Goal: Task Accomplishment & Management: Manage account settings

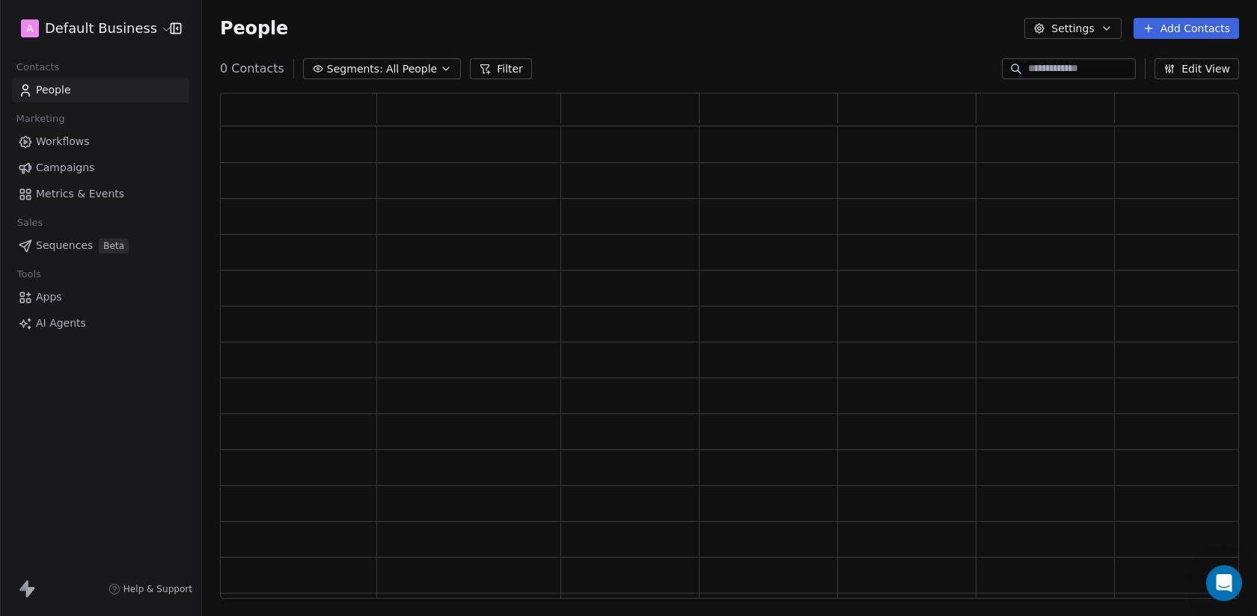
scroll to position [506, 1019]
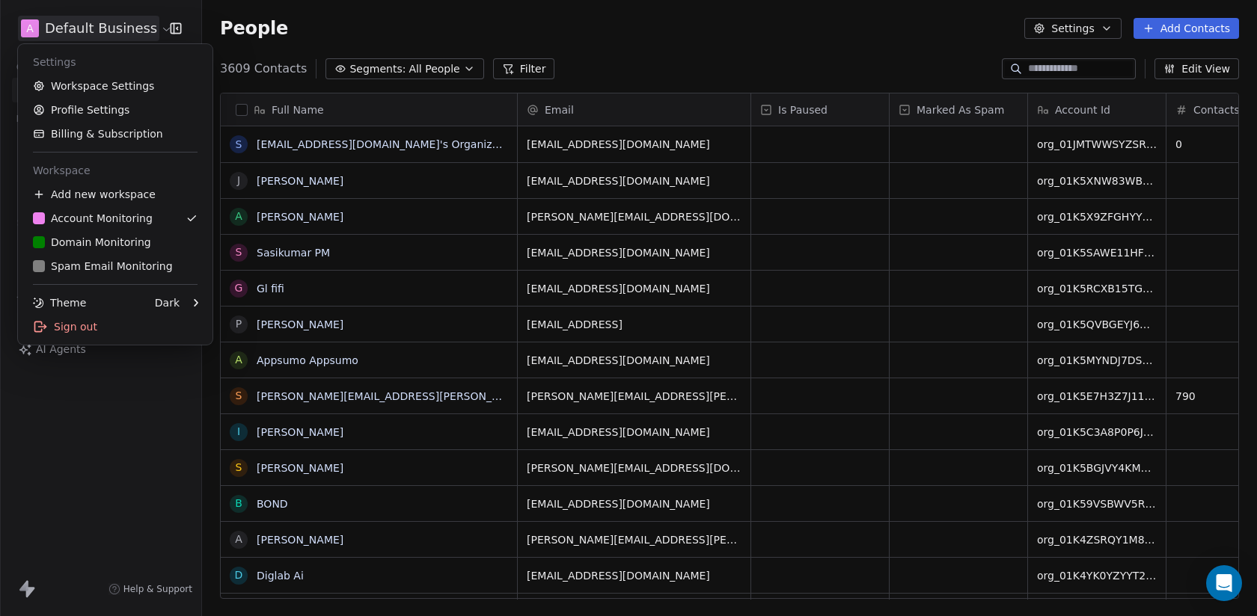
click at [79, 31] on html "A Default Business Contacts People Marketing Workflows Campaigns Metrics & Even…" at bounding box center [628, 308] width 1257 height 616
click at [107, 327] on div "Sign out" at bounding box center [115, 327] width 183 height 24
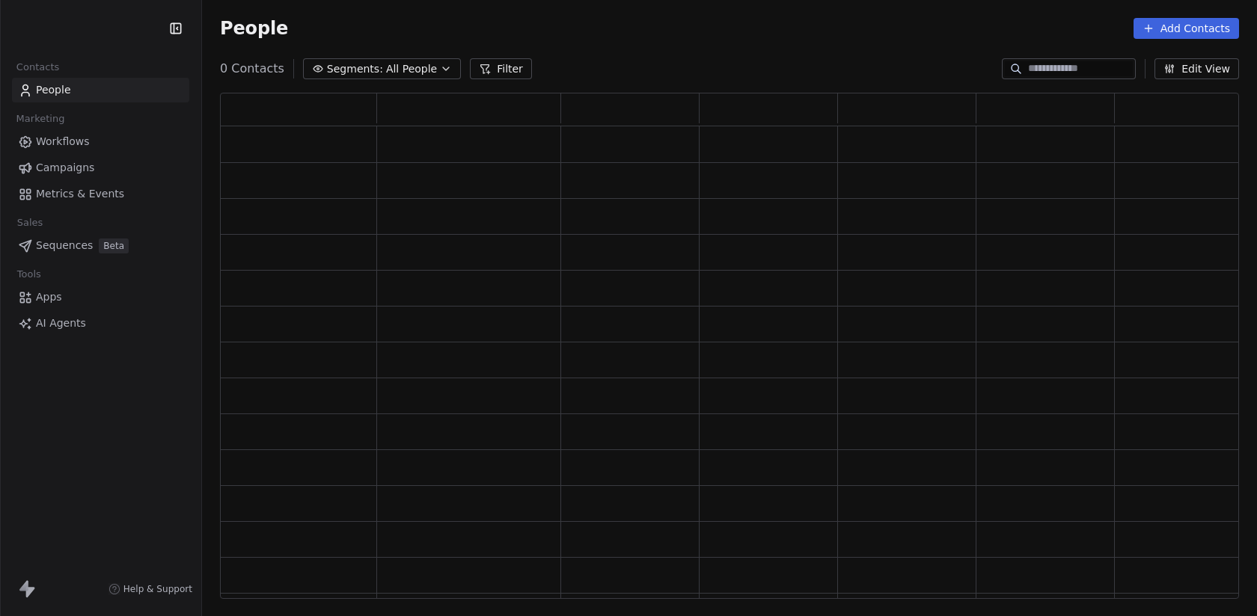
scroll to position [506, 1019]
